Goal: Task Accomplishment & Management: Manage account settings

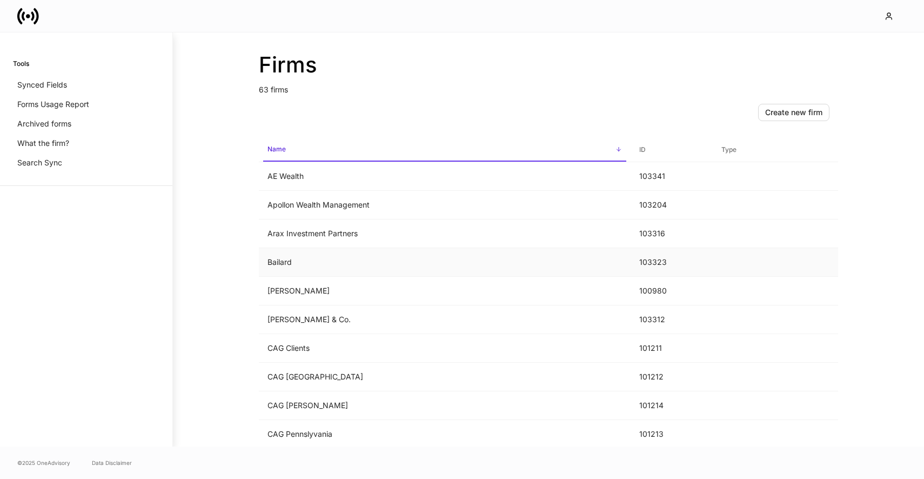
scroll to position [197, 0]
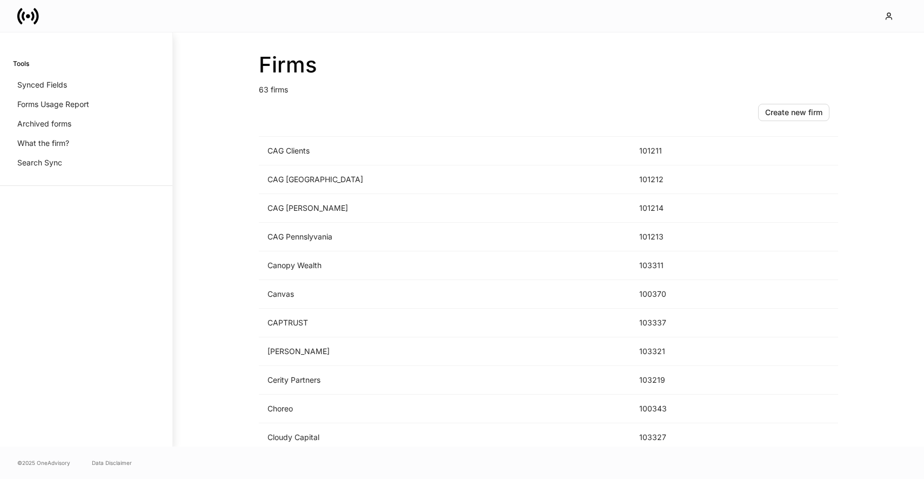
click at [225, 278] on div "Firms 63 firms Create new firm Name sorted ascending ID Type AE Wealth 103341 A…" at bounding box center [548, 239] width 648 height 414
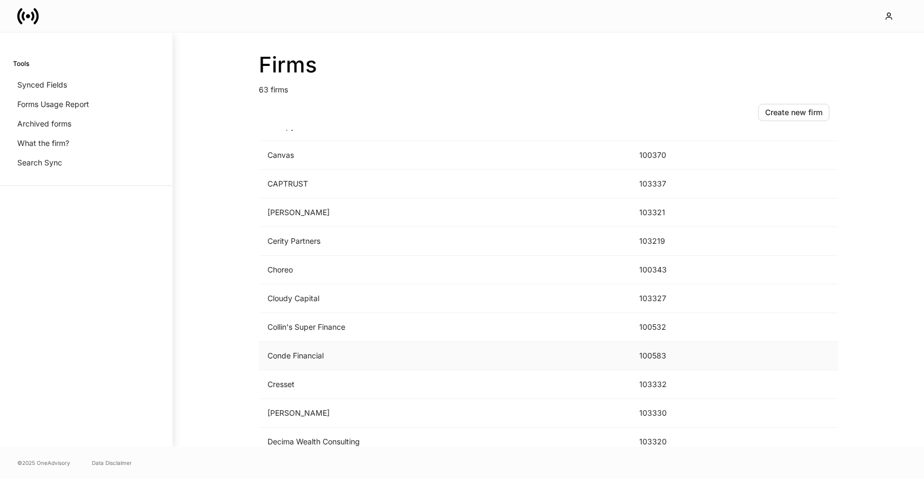
scroll to position [373, 0]
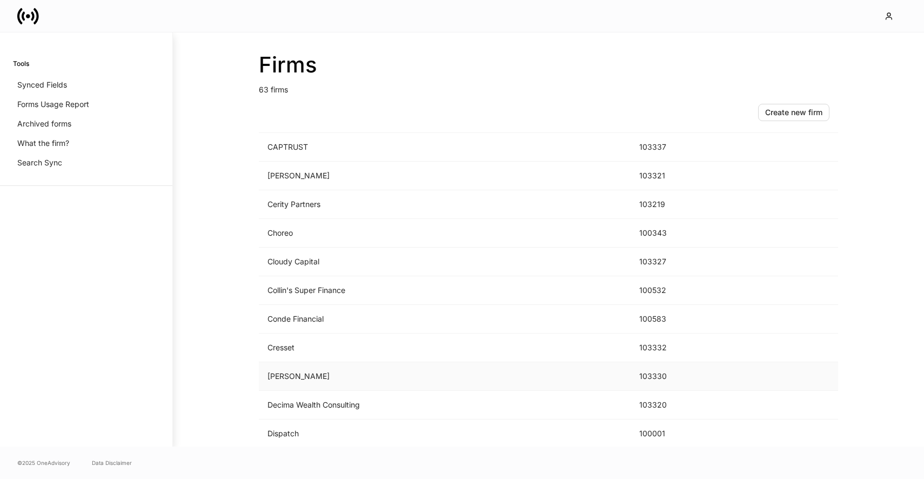
click at [312, 385] on td "D.A. Davidson" at bounding box center [445, 376] width 372 height 29
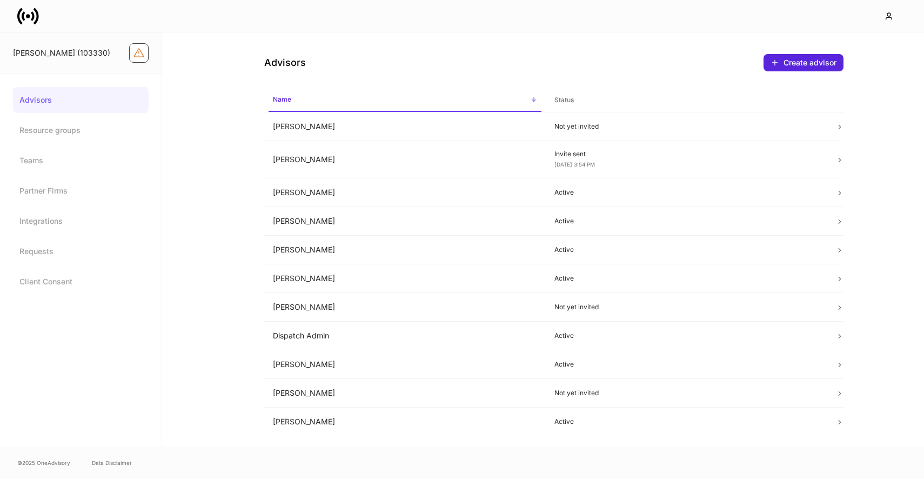
click at [146, 56] on button "Firm configuration warnings" at bounding box center [138, 52] width 19 height 19
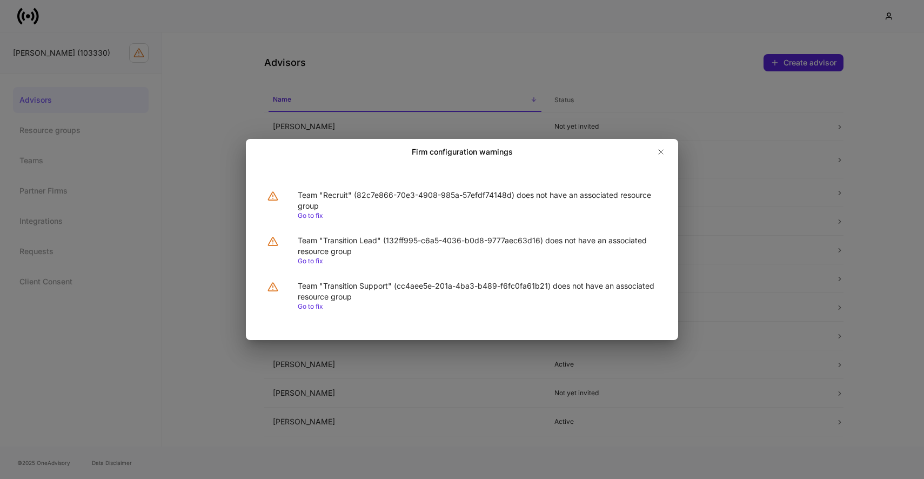
click at [309, 214] on link "Go to fix" at bounding box center [310, 215] width 25 height 8
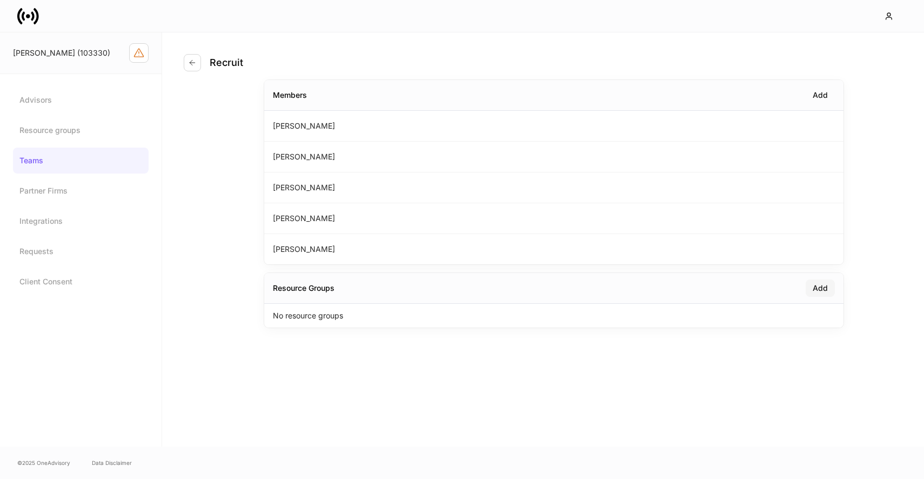
click at [815, 291] on div "Add" at bounding box center [820, 288] width 15 height 11
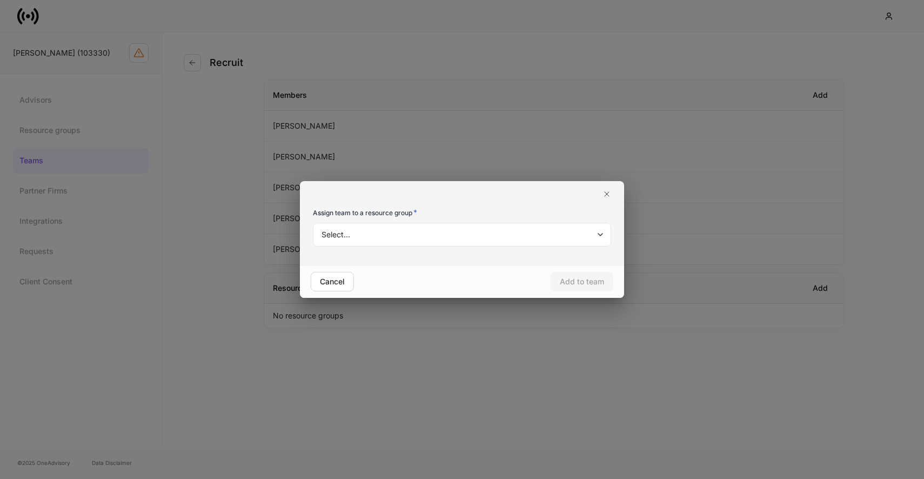
click at [442, 239] on body "D.A. Davidson (103330) Advisors Resource groups Teams Partner Firms Integration…" at bounding box center [462, 239] width 924 height 479
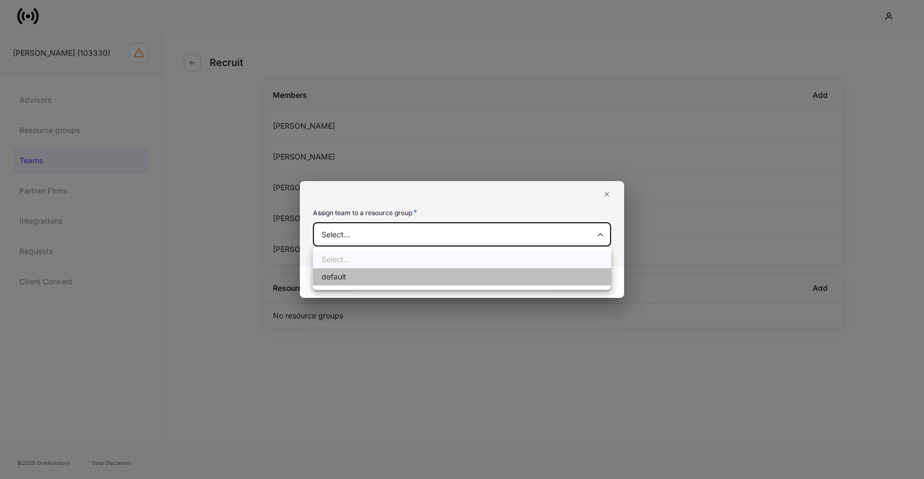
click at [421, 275] on li "default" at bounding box center [462, 276] width 298 height 17
type input "**********"
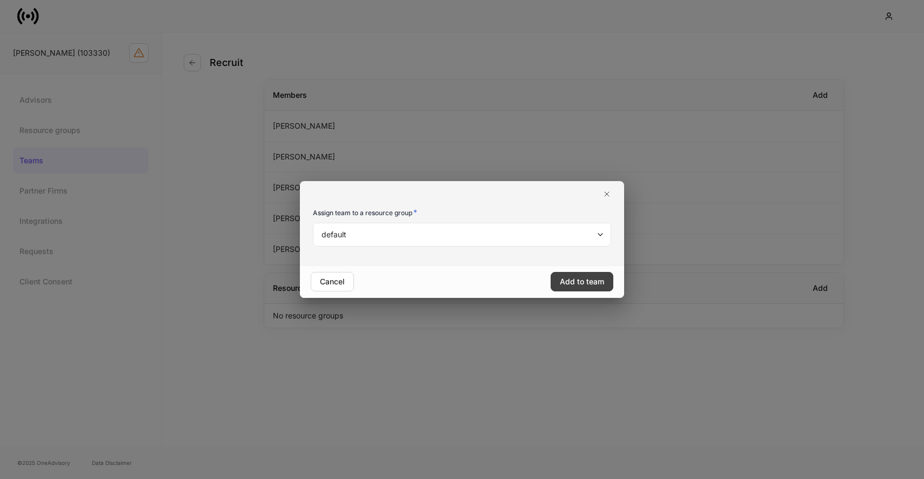
click at [592, 278] on div "Add to team" at bounding box center [582, 281] width 44 height 11
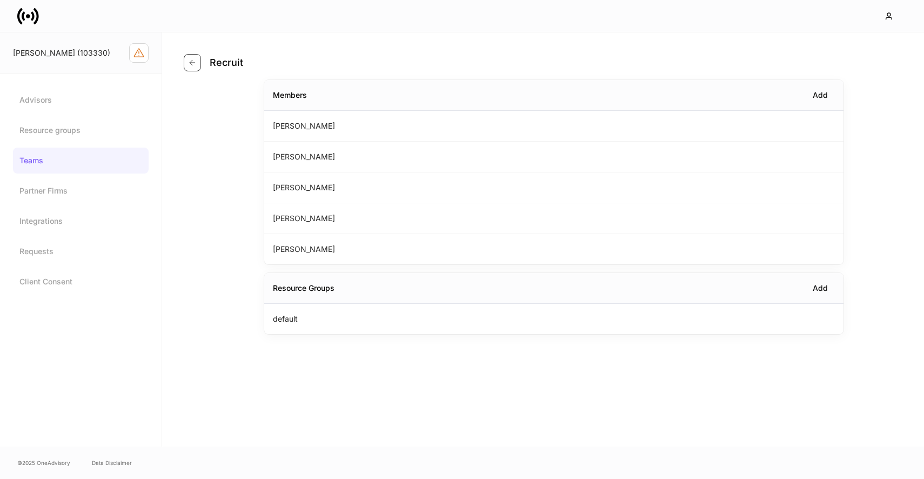
click at [189, 59] on icon "button" at bounding box center [192, 62] width 9 height 9
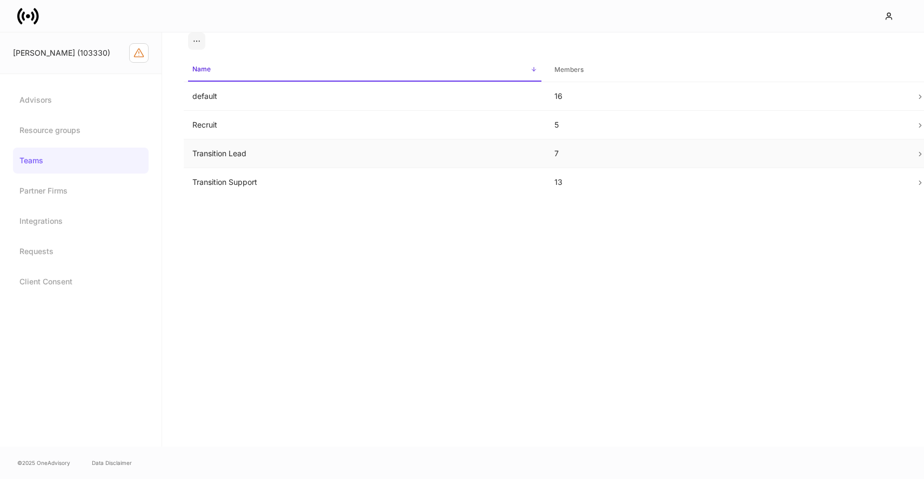
click at [280, 145] on td "Transition Lead" at bounding box center [365, 153] width 362 height 29
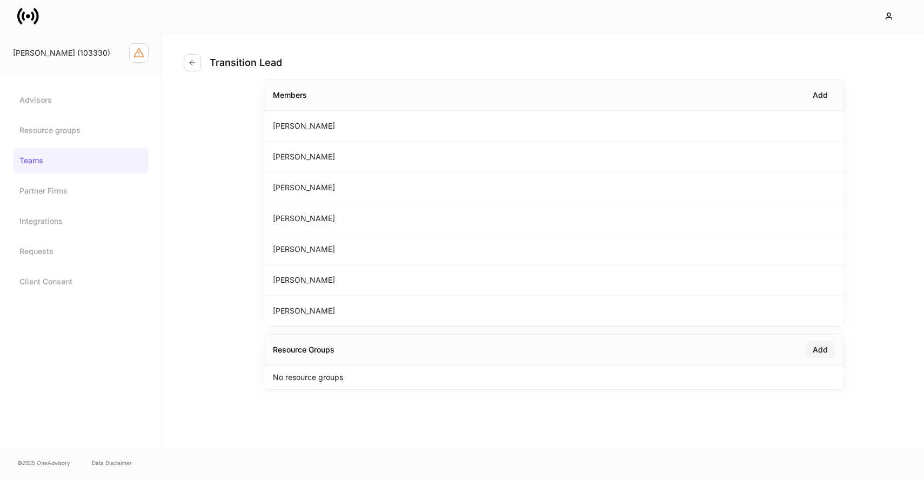
click at [812, 343] on button "Add" at bounding box center [820, 349] width 29 height 17
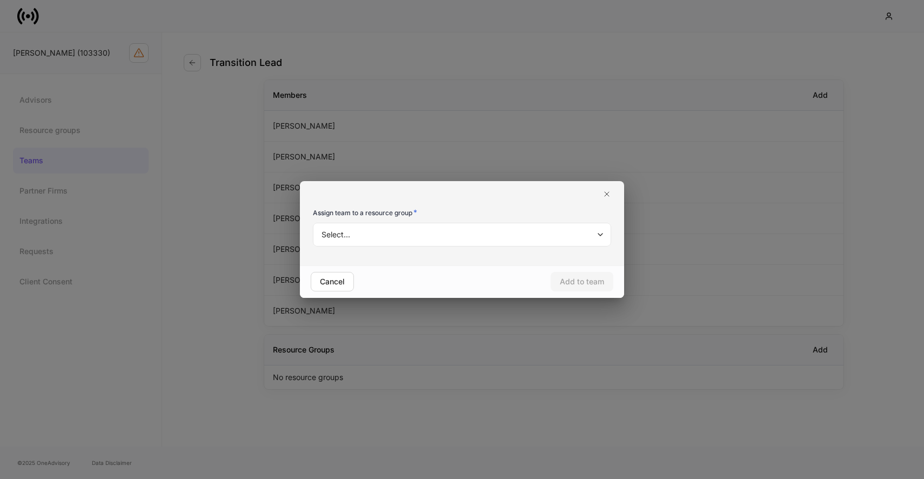
click at [522, 228] on body "D.A. Davidson (103330) Advisors Resource groups Teams Partner Firms Integration…" at bounding box center [462, 239] width 924 height 479
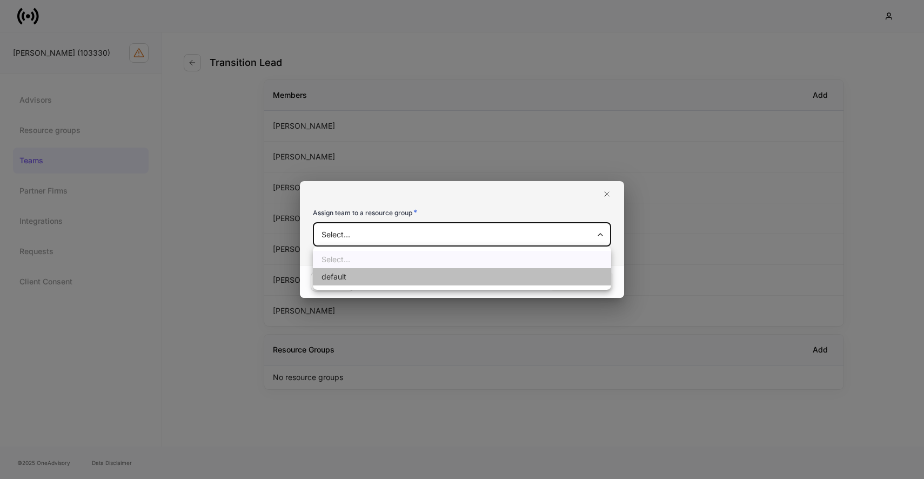
click at [487, 273] on li "default" at bounding box center [462, 276] width 298 height 17
type input "**********"
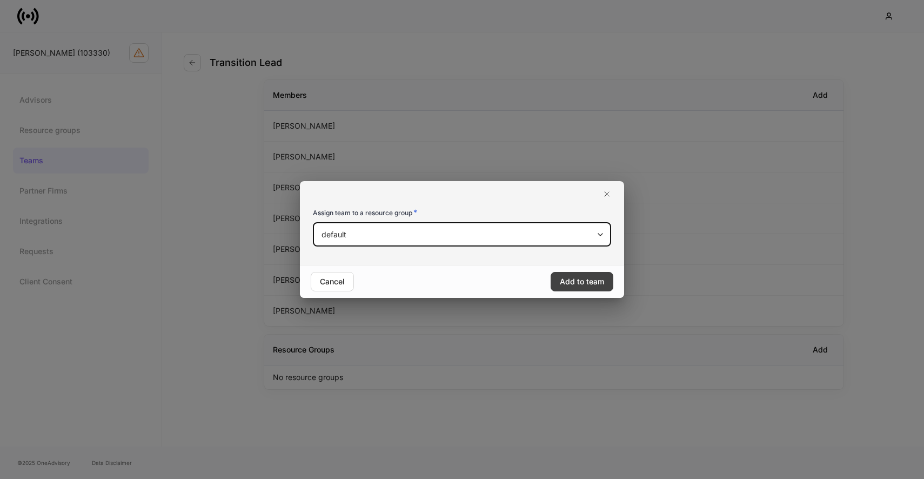
click at [565, 276] on button "Add to team" at bounding box center [582, 281] width 63 height 19
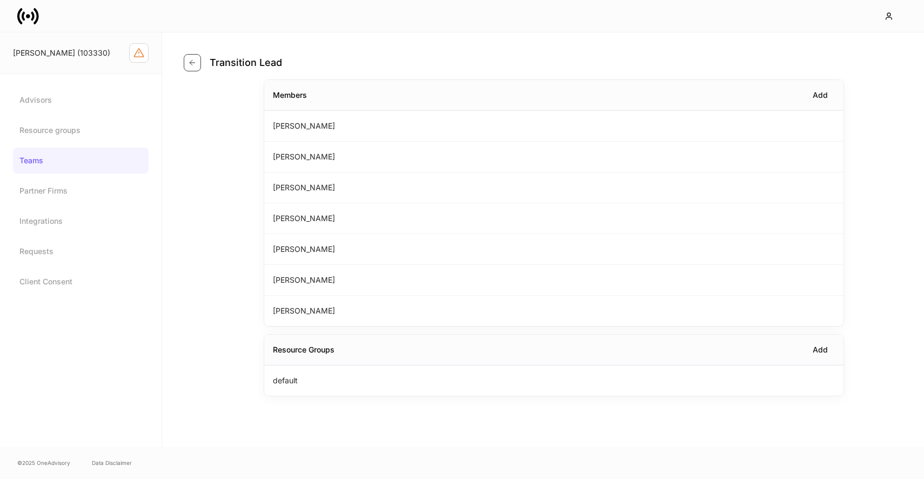
click at [195, 61] on icon "button" at bounding box center [192, 62] width 9 height 9
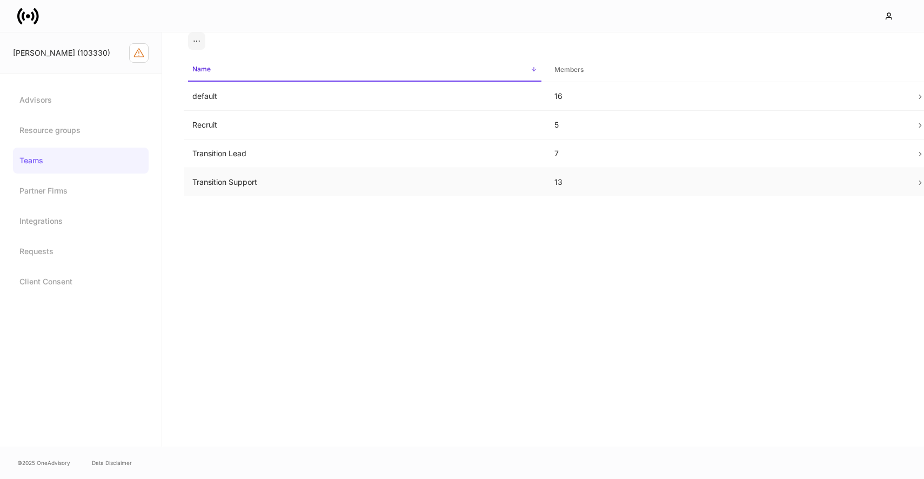
click at [265, 184] on td "Transition Support" at bounding box center [365, 182] width 362 height 29
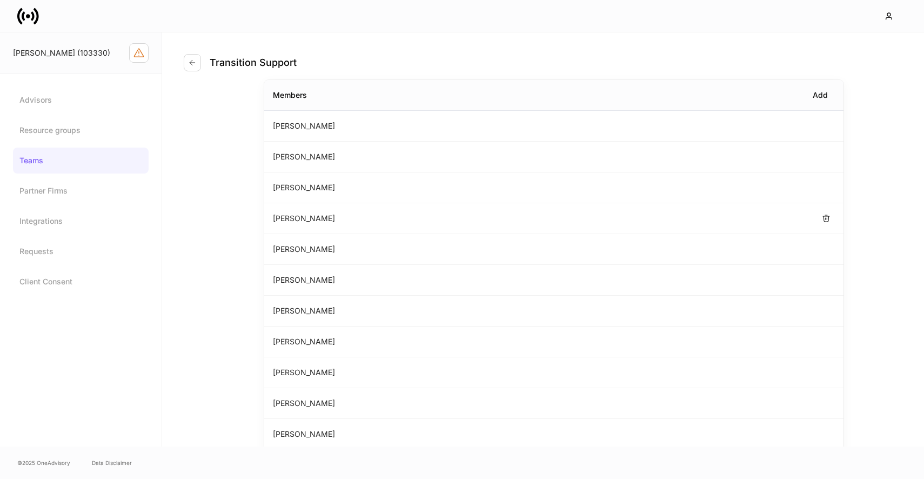
scroll to position [128, 0]
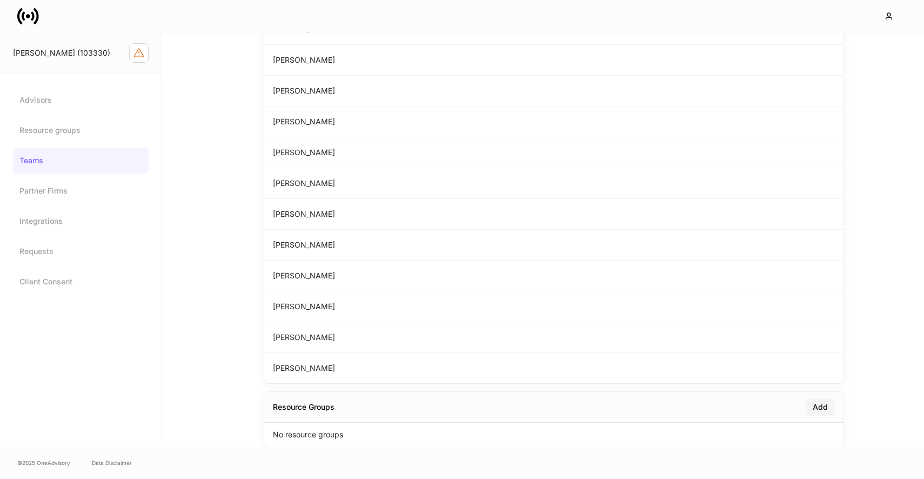
click at [814, 400] on button "Add" at bounding box center [820, 406] width 29 height 17
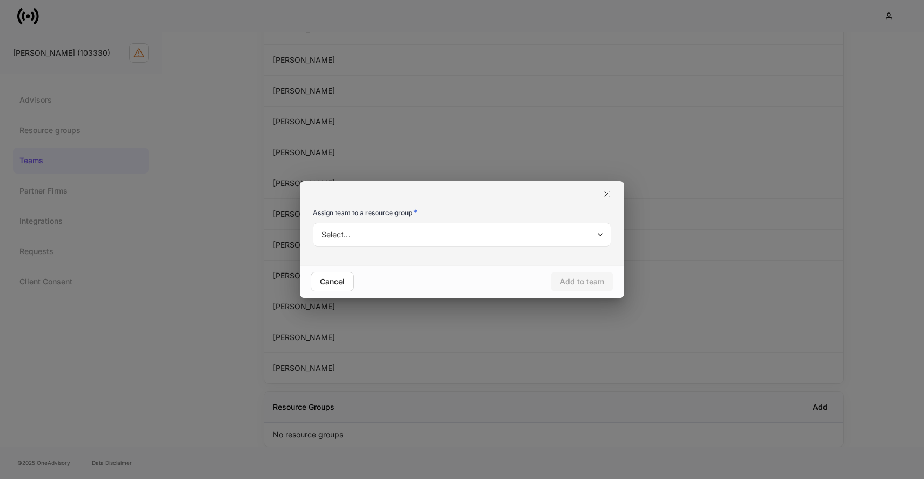
click at [451, 238] on body "D.A. Davidson (103330) Advisors Resource groups Teams Partner Firms Integration…" at bounding box center [462, 239] width 924 height 479
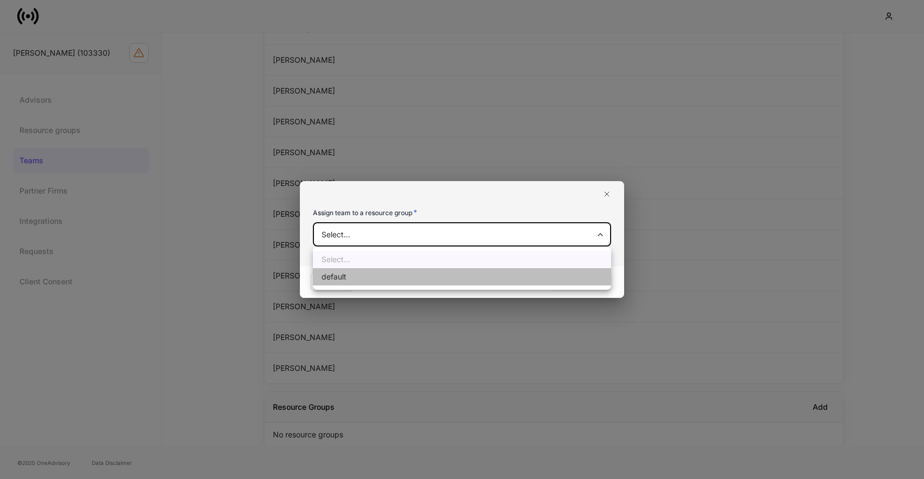
click at [393, 278] on li "default" at bounding box center [462, 276] width 298 height 17
type input "**********"
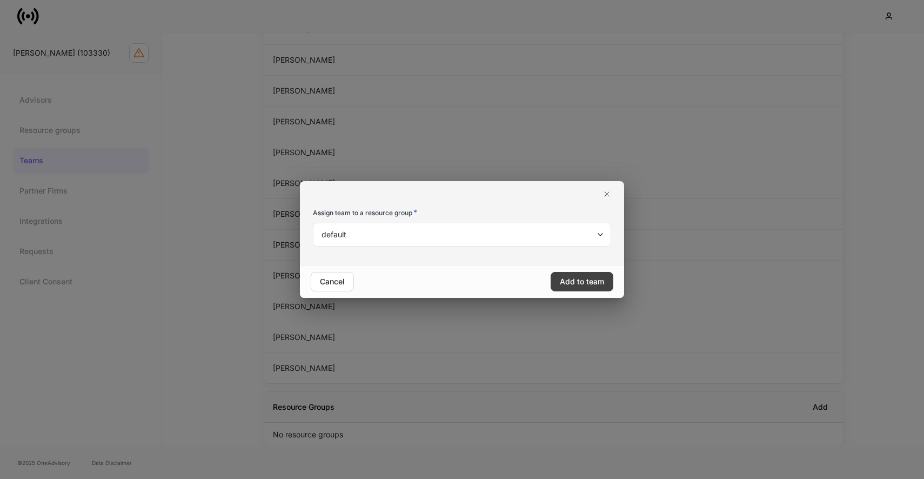
click at [569, 280] on div "Add to team" at bounding box center [582, 281] width 44 height 11
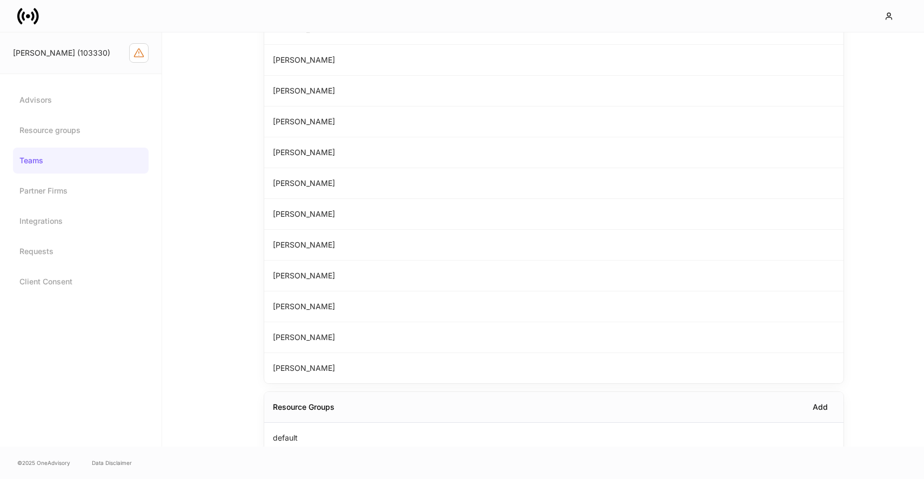
scroll to position [0, 0]
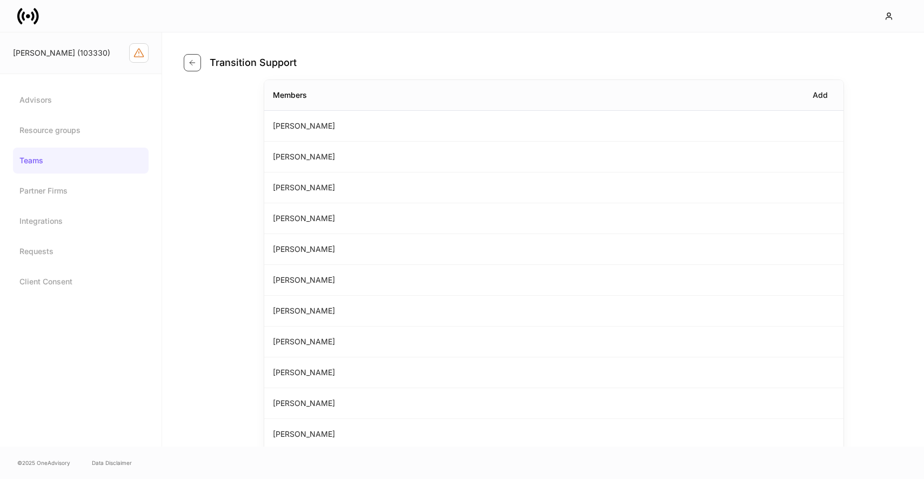
click at [186, 62] on button "button" at bounding box center [192, 62] width 17 height 17
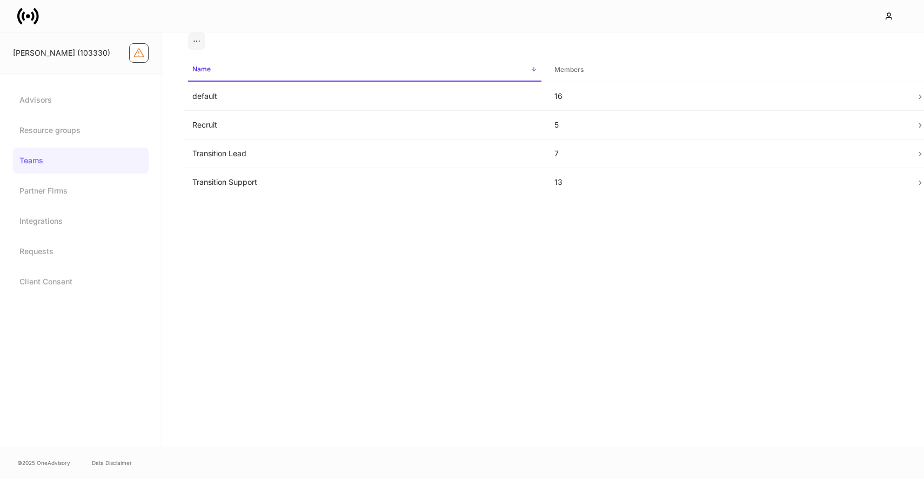
click at [144, 53] on icon "Firm configuration warnings" at bounding box center [138, 53] width 11 height 11
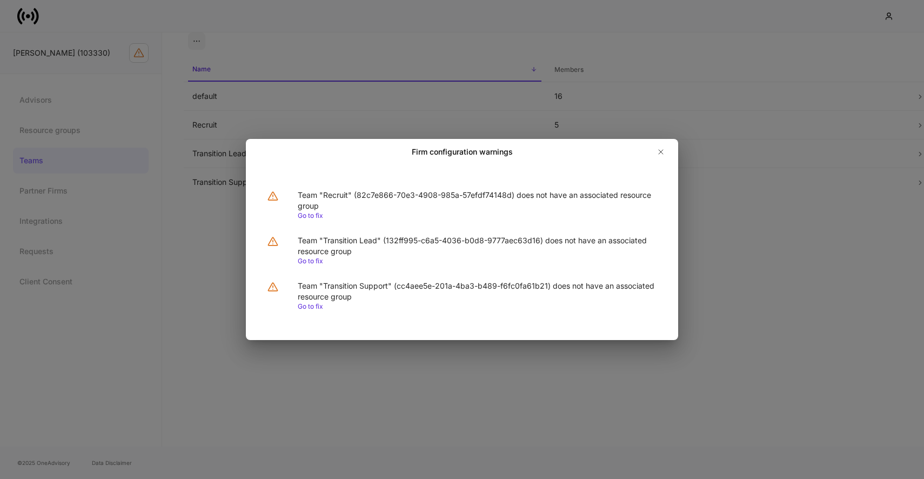
click at [332, 97] on div "Firm configuration warnings Team "Recruit" (82c7e866-70e3-4908-985a-57efdf74148…" at bounding box center [462, 239] width 924 height 479
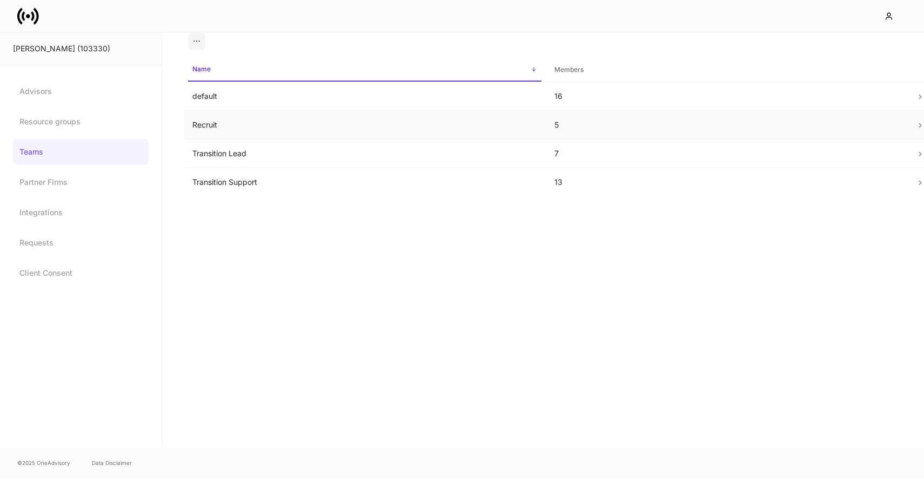
click at [249, 120] on td "Recruit" at bounding box center [365, 125] width 362 height 29
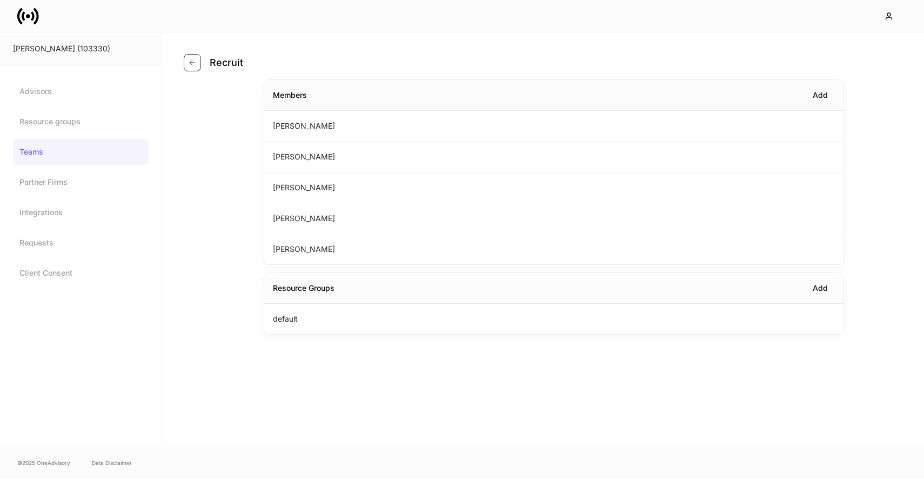
click at [193, 57] on button "button" at bounding box center [192, 62] width 17 height 17
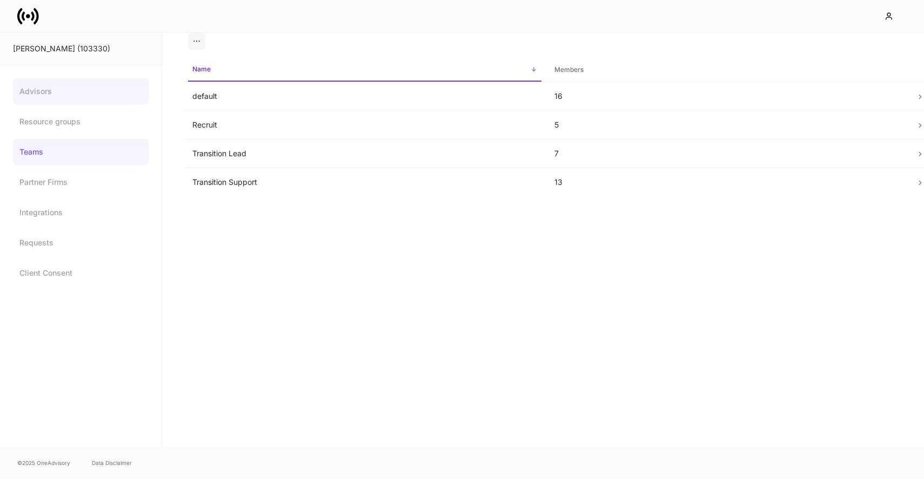
click at [77, 98] on link "Advisors" at bounding box center [81, 91] width 136 height 26
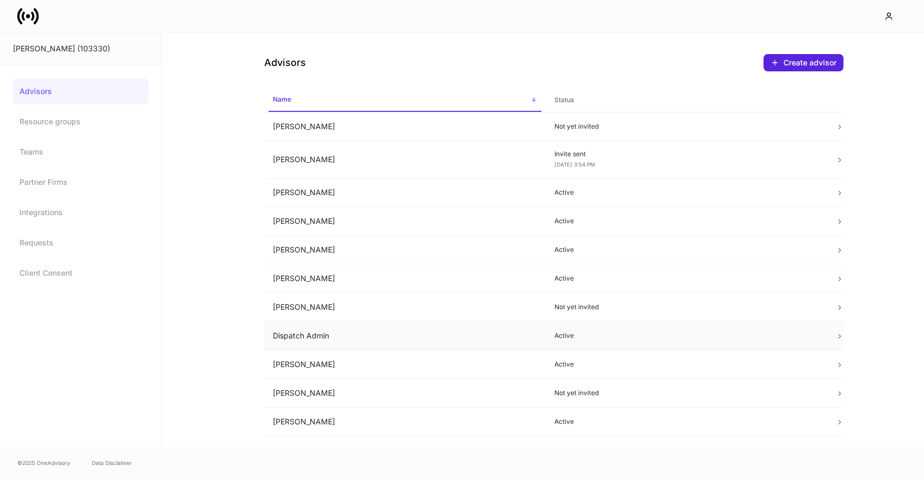
click at [352, 338] on td "Dispatch Admin" at bounding box center [404, 335] width 281 height 29
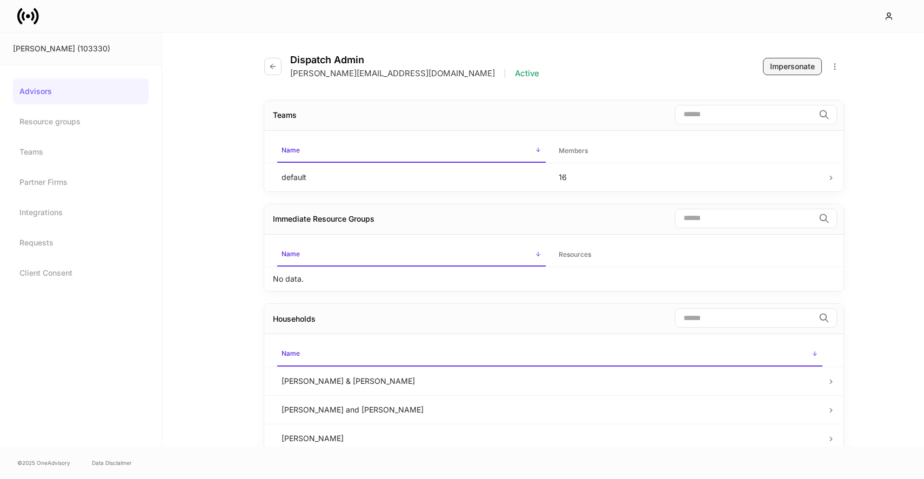
click at [787, 70] on div "Impersonate" at bounding box center [792, 66] width 45 height 11
